Goal: Information Seeking & Learning: Learn about a topic

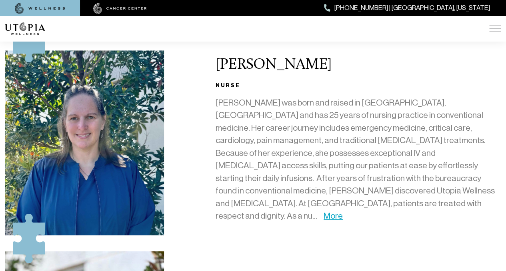
click at [215, 144] on div "[PERSON_NAME] [PERSON_NAME] was born and raised in [GEOGRAPHIC_DATA], [GEOGRAPH…" at bounding box center [358, 142] width 295 height 185
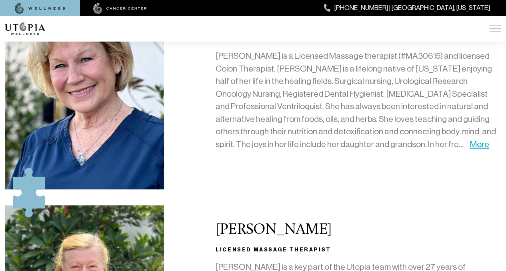
scroll to position [950, 0]
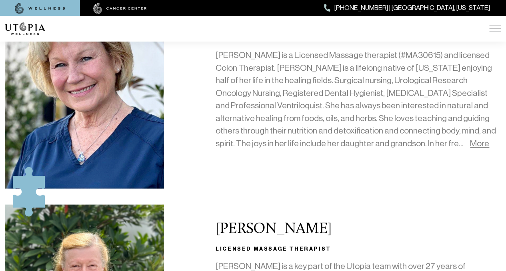
click at [470, 139] on link "More" at bounding box center [479, 144] width 19 height 10
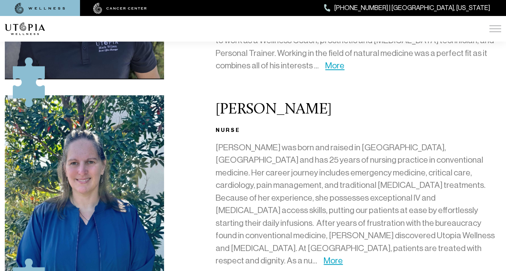
scroll to position [631, 0]
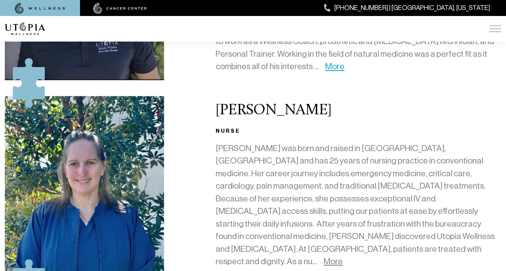
click at [343, 257] on link "More" at bounding box center [333, 262] width 19 height 10
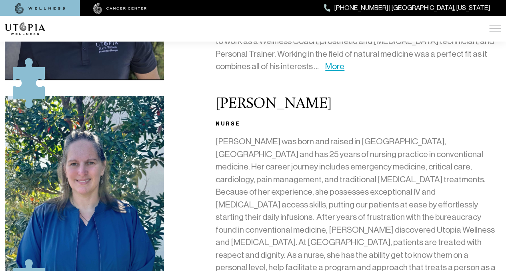
click at [191, 169] on div "[PERSON_NAME] [PERSON_NAME] was born and raised in [GEOGRAPHIC_DATA], [GEOGRAPH…" at bounding box center [253, 213] width 506 height 235
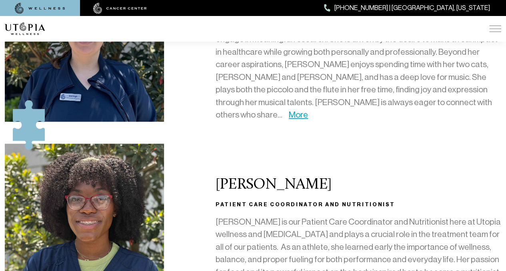
scroll to position [2328, 0]
drag, startPoint x: 355, startPoint y: 108, endPoint x: 267, endPoint y: 107, distance: 88.5
click at [267, 216] on p "[PERSON_NAME] is our Patient Care Coordinator and Nutritionist here at Utopia w…" at bounding box center [359, 266] width 286 height 101
copy p "Patient Care Coordinator"
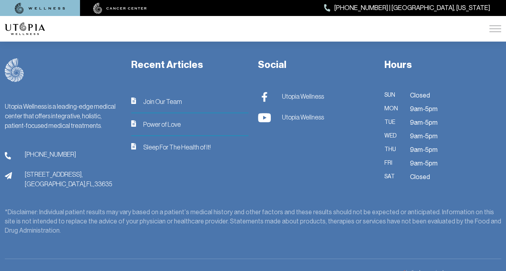
scroll to position [2957, 0]
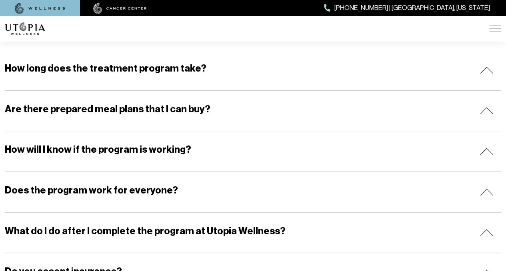
scroll to position [157, 0]
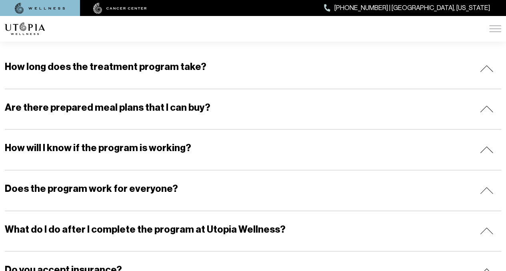
click at [173, 112] on h5 "Are there prepared meal plans that I can buy?" at bounding box center [108, 107] width 206 height 13
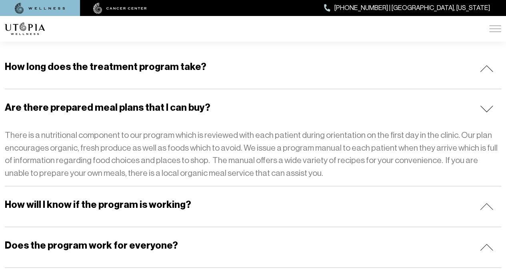
click at [191, 138] on p "There is a nutritional component to our program which is reviewed with each pat…" at bounding box center [253, 154] width 497 height 50
click at [190, 112] on h5 "Are there prepared meal plans that I can buy?" at bounding box center [108, 107] width 206 height 13
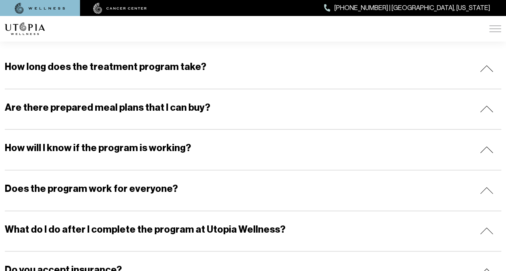
click at [198, 73] on div "How long does the treatment program take?" at bounding box center [253, 68] width 497 height 40
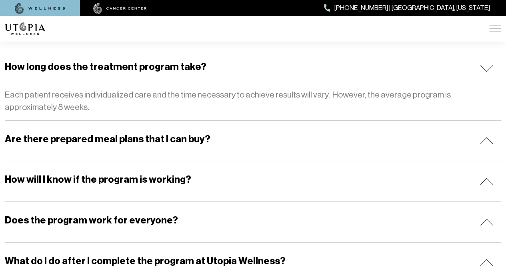
click at [211, 99] on p "Each patient receives individualized care and the time necessary to achieve res…" at bounding box center [253, 101] width 497 height 25
click at [220, 77] on div "How long does the treatment program take?" at bounding box center [253, 68] width 497 height 40
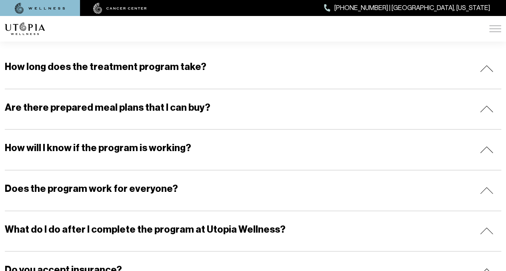
click at [190, 150] on div "How will I know if the program is working?" at bounding box center [253, 150] width 497 height 40
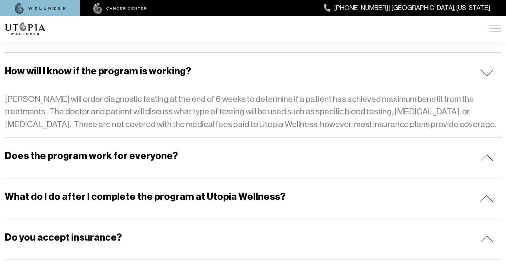
scroll to position [269, 0]
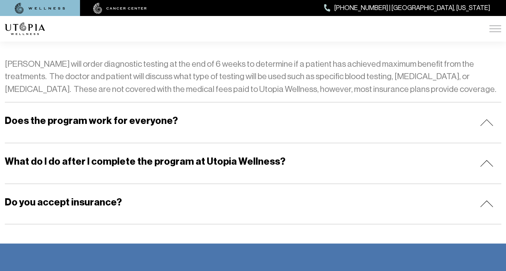
click at [119, 161] on h5 "What do I do after I complete the program at Utopia Wellness?" at bounding box center [145, 161] width 281 height 13
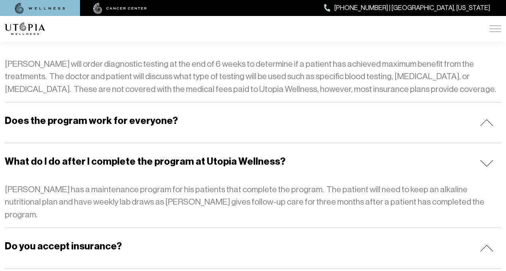
click at [124, 121] on h5 "Does the program work for everyone?" at bounding box center [91, 120] width 173 height 13
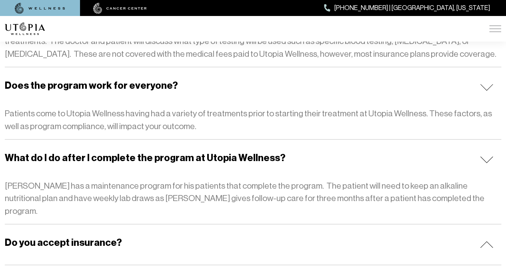
scroll to position [304, 0]
click at [101, 239] on div "Do you accept insurance?" at bounding box center [253, 245] width 497 height 40
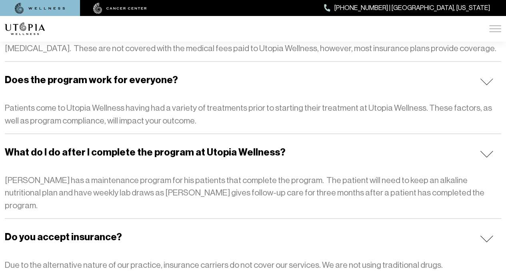
scroll to position [311, 0]
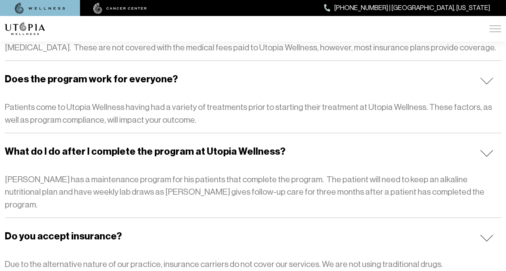
click at [30, 4] on img at bounding box center [40, 8] width 50 height 11
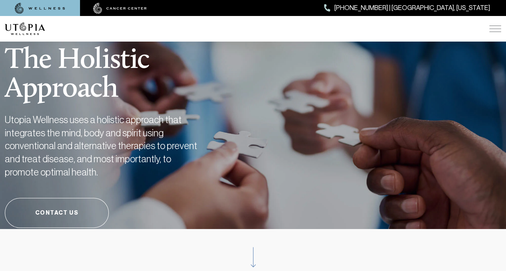
click at [113, 5] on img at bounding box center [120, 8] width 54 height 11
click at [238, 114] on div "The Holistic Approach Utopia Wellness uses a holistic approach that integrates …" at bounding box center [253, 128] width 497 height 204
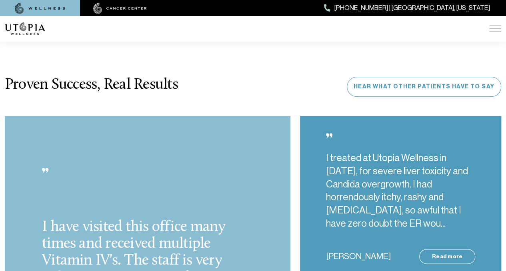
scroll to position [1905, 0]
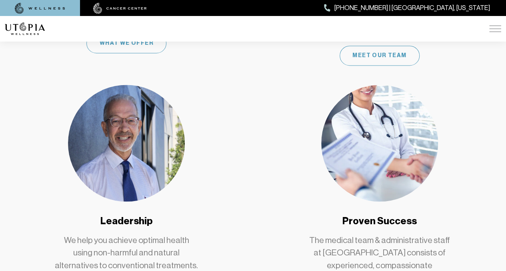
click at [111, 128] on img at bounding box center [126, 143] width 117 height 117
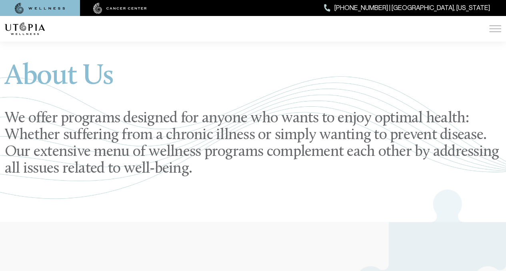
scroll to position [8, 0]
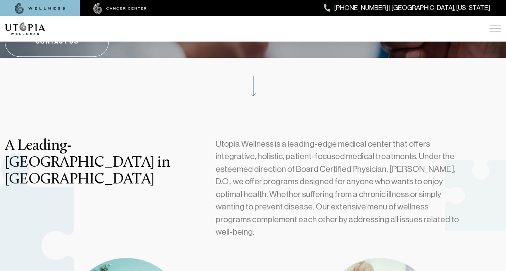
scroll to position [173, 0]
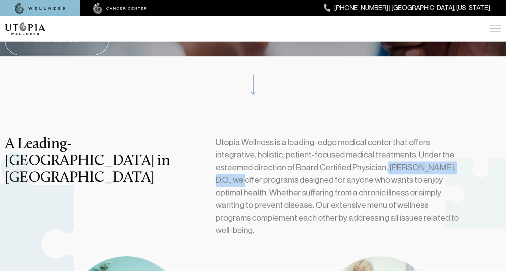
drag, startPoint x: 347, startPoint y: 167, endPoint x: 429, endPoint y: 166, distance: 81.6
click at [429, 166] on p "Utopia Wellness is a leading-edge medical center that offers integrative, holis…" at bounding box center [340, 186] width 248 height 101
copy p "[PERSON_NAME], D.O."
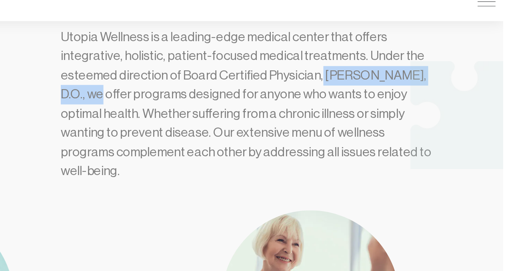
scroll to position [263, 0]
copy p "[PERSON_NAME], D.O."
